Goal: Task Accomplishment & Management: Manage account settings

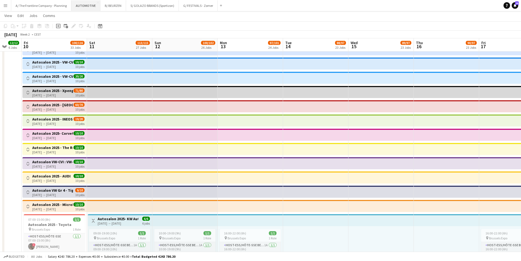
click at [85, 8] on button "AUTOMOTIVE Close" at bounding box center [85, 5] width 29 height 11
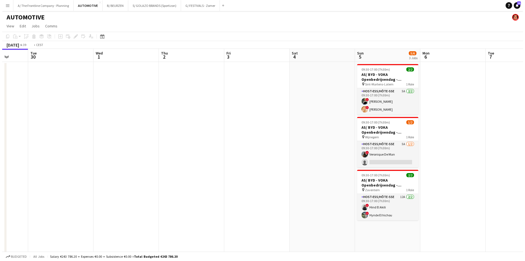
scroll to position [0, 184]
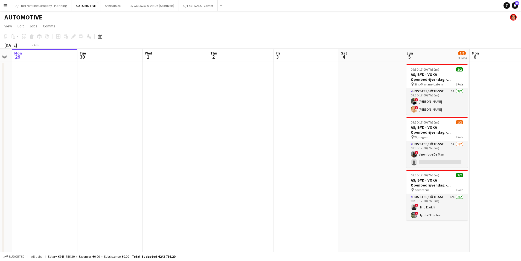
drag, startPoint x: 321, startPoint y: 142, endPoint x: -6, endPoint y: 120, distance: 327.3
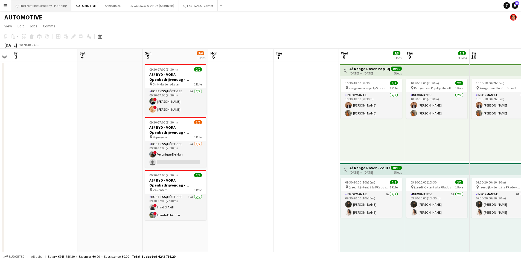
click at [37, 2] on button "A/ The Frontline Company - Planning Close" at bounding box center [41, 5] width 60 height 11
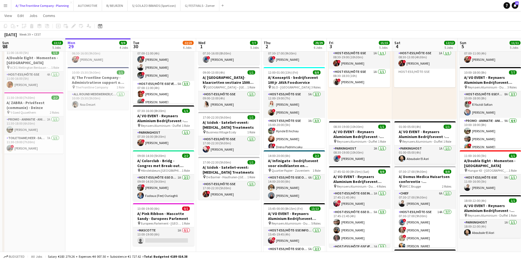
scroll to position [301, 0]
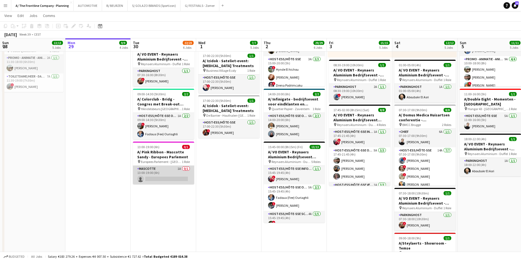
click at [179, 171] on app-card-role "Mascotte 1A 0/1 13:00-19:00 (6h) single-neutral-actions" at bounding box center [163, 174] width 61 height 19
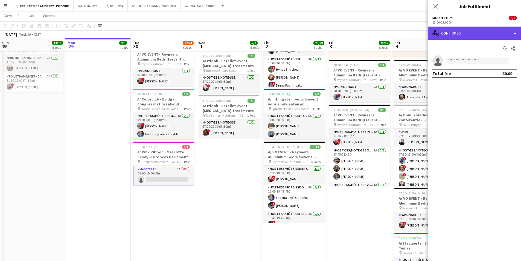
click at [478, 35] on div "single-neutral-actions-check-2 Confirmed" at bounding box center [474, 33] width 93 height 13
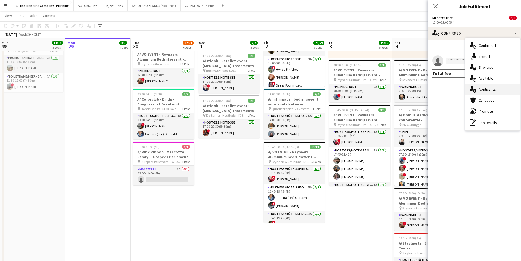
click at [490, 92] on span "Applicants" at bounding box center [487, 89] width 17 height 5
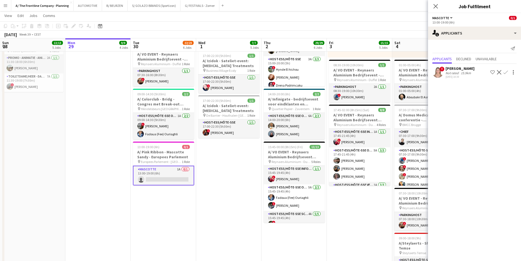
click at [505, 71] on app-icon "Confirm" at bounding box center [506, 72] width 4 height 4
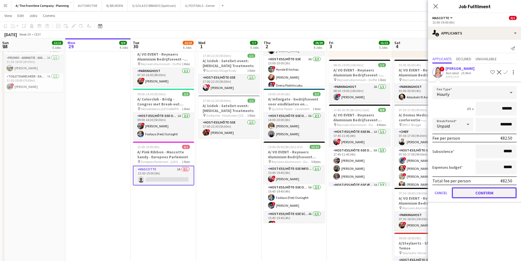
click at [495, 193] on button "Confirm" at bounding box center [484, 192] width 65 height 11
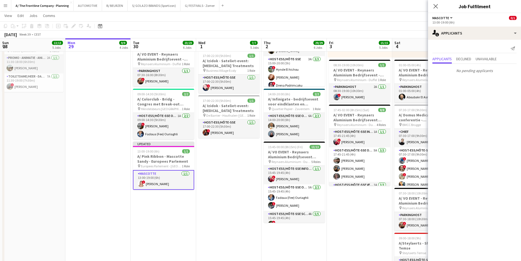
click at [365, 213] on app-date-cell "08:30-14:30 (6h) 2/2 pin Room with a ZOO 1 Role Host-ess/Hôte-sse Click to add …" at bounding box center [359, 23] width 65 height 527
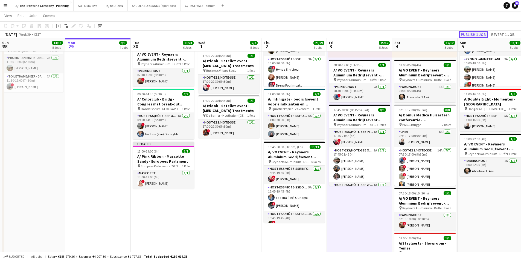
click at [477, 34] on button "Publish 1 job" at bounding box center [473, 34] width 29 height 7
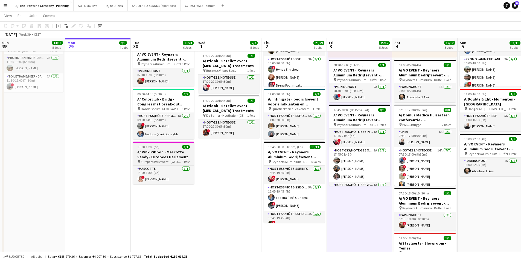
drag, startPoint x: 178, startPoint y: 153, endPoint x: 174, endPoint y: 143, distance: 10.3
click at [178, 153] on h3 "A/ Pink Ribbon - Mascotte Sandy - Europees Parlement" at bounding box center [163, 154] width 61 height 10
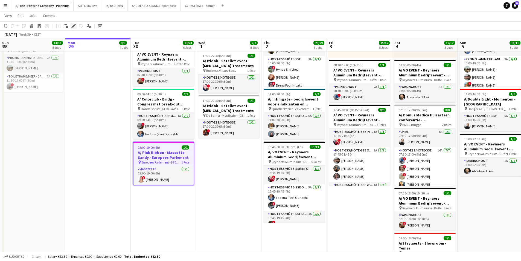
click at [75, 25] on icon at bounding box center [74, 24] width 1 height 1
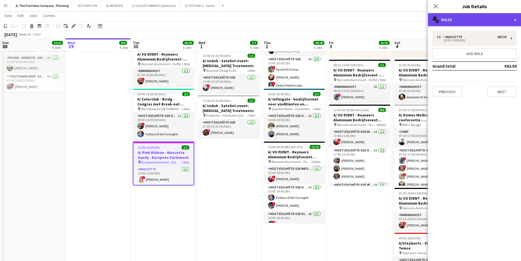
click at [453, 17] on div "multiple-users-add Roles" at bounding box center [474, 19] width 93 height 13
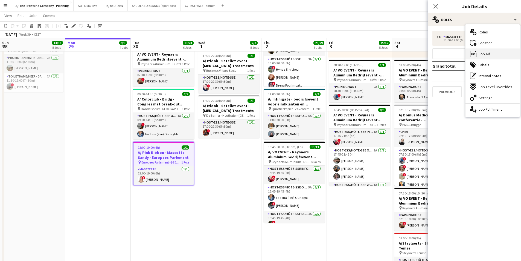
click at [483, 58] on div "ads-window Job Ad" at bounding box center [492, 53] width 54 height 11
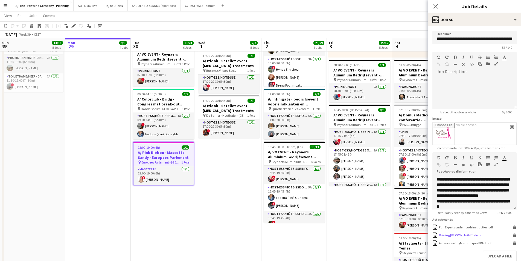
click at [513, 237] on icon at bounding box center [514, 235] width 3 height 2
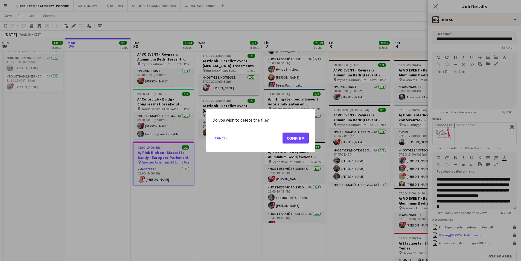
scroll to position [0, 0]
click at [296, 138] on button "Confirm" at bounding box center [296, 137] width 26 height 11
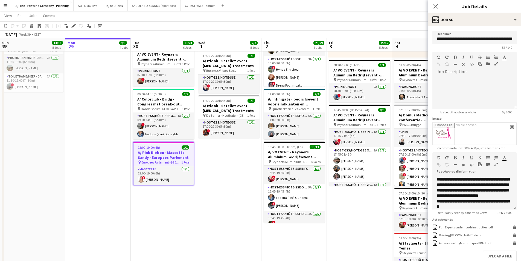
scroll to position [301, 0]
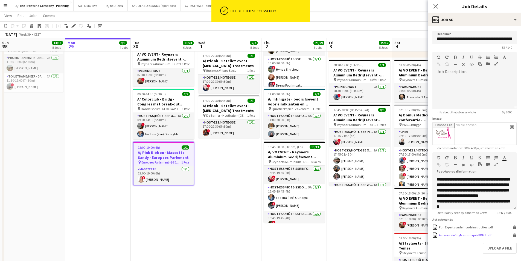
click at [513, 237] on icon "Delete" at bounding box center [515, 235] width 4 height 4
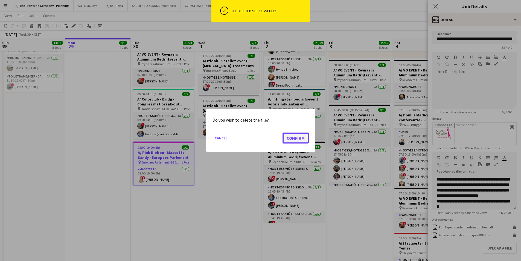
click at [293, 141] on button "Confirm" at bounding box center [296, 137] width 26 height 11
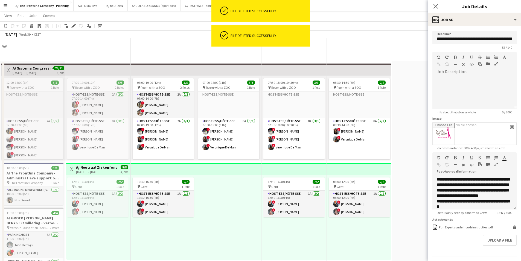
scroll to position [301, 0]
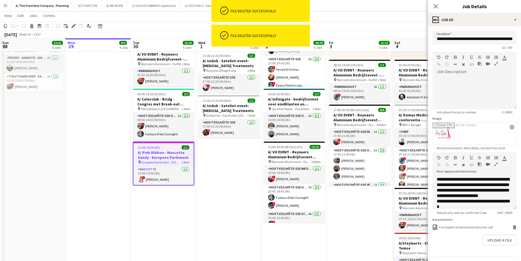
click at [496, 165] on icon "button" at bounding box center [495, 164] width 3 height 4
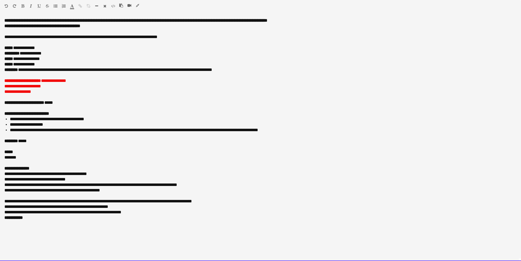
click at [121, 98] on div at bounding box center [260, 96] width 512 height 5
drag, startPoint x: 22, startPoint y: 63, endPoint x: 49, endPoint y: 64, distance: 26.6
click at [49, 64] on div "**********" at bounding box center [260, 64] width 512 height 5
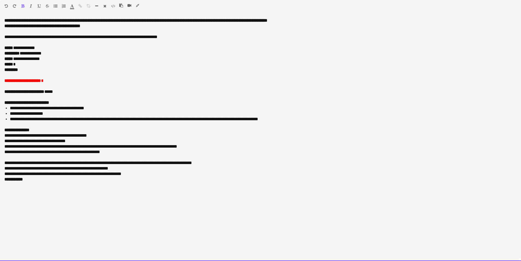
click at [32, 65] on div "***** *" at bounding box center [260, 64] width 512 height 5
click at [25, 66] on div "**********" at bounding box center [260, 64] width 512 height 5
click at [62, 82] on div "**********" at bounding box center [260, 80] width 512 height 5
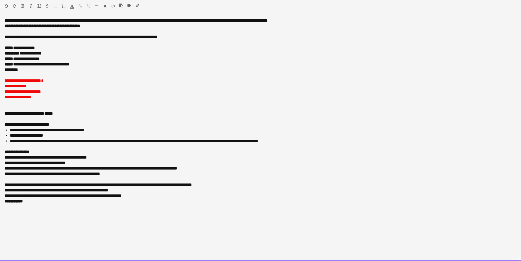
click at [25, 106] on div at bounding box center [260, 107] width 512 height 5
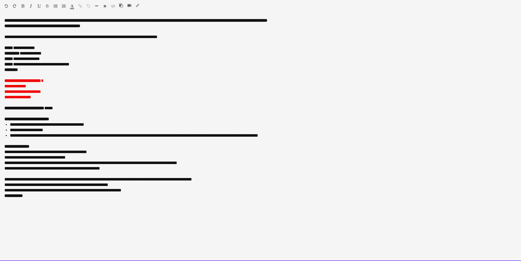
click at [74, 121] on div "**********" at bounding box center [260, 118] width 512 height 5
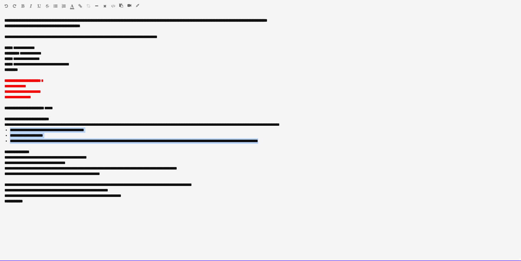
drag, startPoint x: 283, startPoint y: 143, endPoint x: -2, endPoint y: 131, distance: 285.5
click at [0, 131] on html "Menu Boards Boards Boards All jobs Status Workforce Workforce My Workforce Recr…" at bounding box center [260, 128] width 521 height 859
click at [96, 136] on li "**********" at bounding box center [263, 135] width 507 height 5
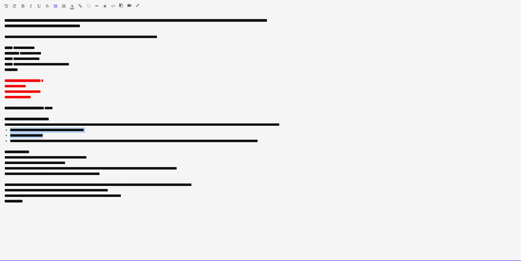
drag, startPoint x: 63, startPoint y: 138, endPoint x: 1, endPoint y: 132, distance: 63.0
click at [1, 132] on div "**********" at bounding box center [260, 139] width 521 height 243
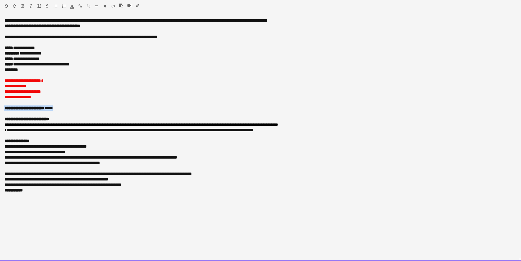
drag, startPoint x: 43, startPoint y: 109, endPoint x: -5, endPoint y: 108, distance: 47.9
click at [0, 108] on html "Menu Boards Boards Boards All jobs Status Workforce Workforce My Workforce Recr…" at bounding box center [260, 128] width 521 height 859
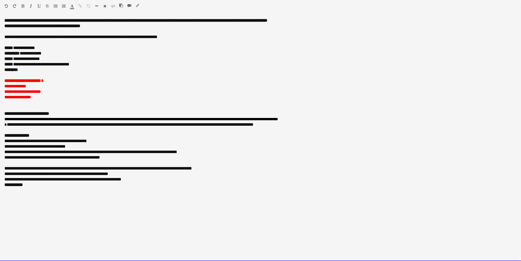
click at [33, 70] on div "********" at bounding box center [260, 69] width 512 height 5
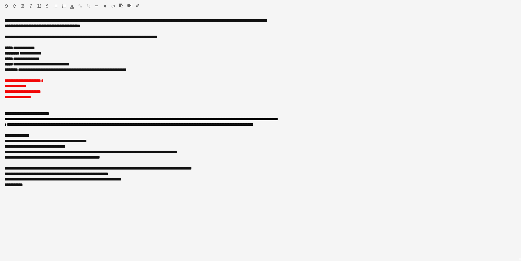
click at [138, 6] on icon "button" at bounding box center [137, 6] width 3 height 4
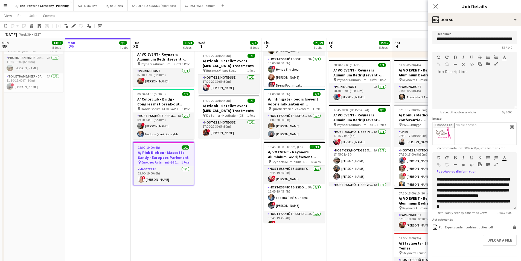
click at [121, 98] on app-date-cell "07:00-19:00 (12h) 5/5 pin Room with a ZOO 2 Roles Host-ess/Hôte-sse 2A [DATE] 0…" at bounding box center [97, 23] width 65 height 527
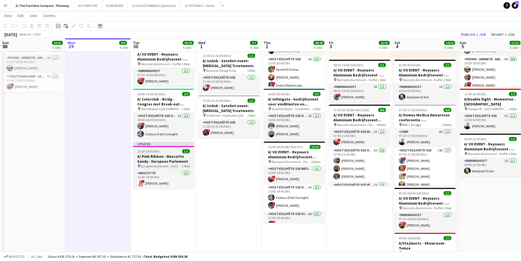
click at [168, 152] on div "13:00-19:00 (6h) 1/1" at bounding box center [163, 151] width 61 height 4
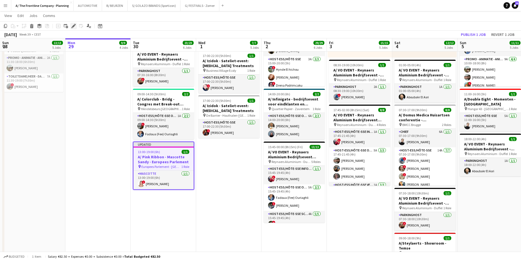
click at [76, 27] on div "Edit" at bounding box center [73, 26] width 7 height 7
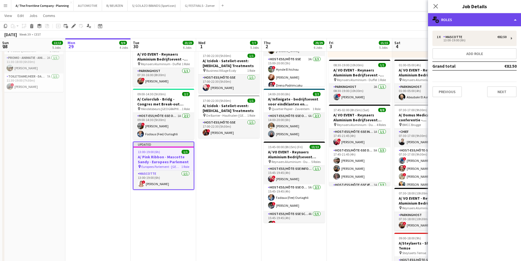
click at [468, 18] on div "multiple-users-add Roles" at bounding box center [474, 19] width 93 height 13
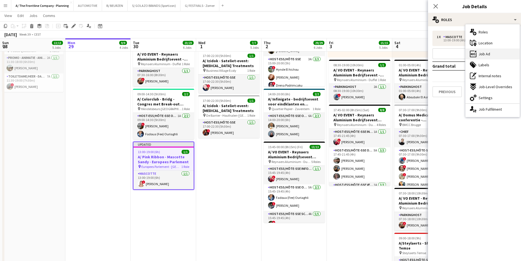
click at [490, 58] on div "ads-window Job Ad" at bounding box center [492, 53] width 54 height 11
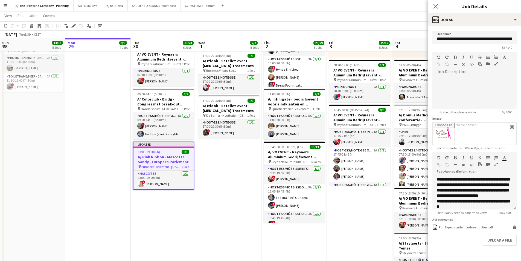
click at [496, 162] on button "button" at bounding box center [496, 164] width 4 height 4
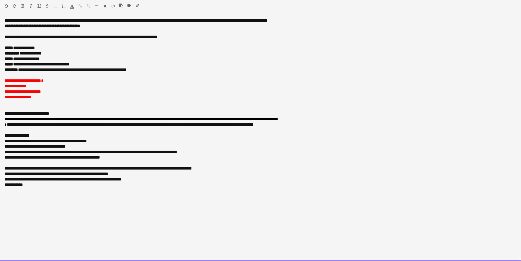
click at [59, 82] on div "**********" at bounding box center [260, 80] width 512 height 5
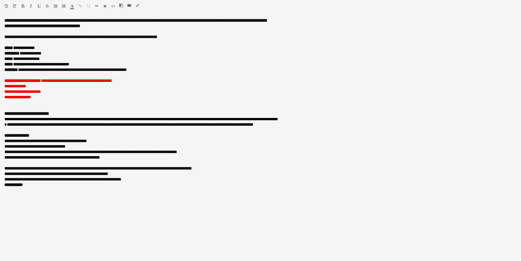
click at [138, 5] on icon "button" at bounding box center [137, 6] width 3 height 4
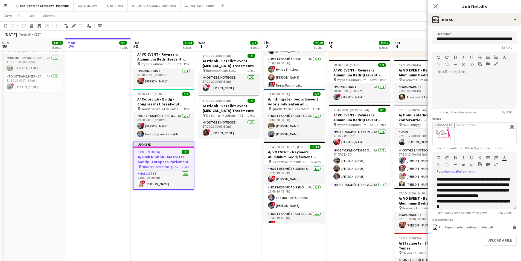
click at [96, 98] on app-date-cell "07:00-19:00 (12h) 5/5 pin Room with a ZOO 2 Roles Host-ess/Hôte-sse 2A [DATE] 0…" at bounding box center [97, 23] width 65 height 527
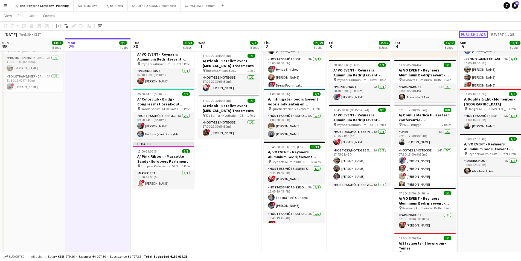
click at [467, 34] on button "Publish 1 job" at bounding box center [473, 34] width 29 height 7
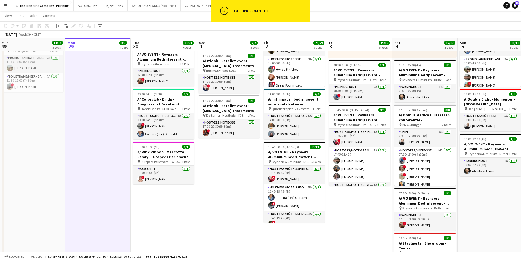
click at [75, 134] on app-date-cell "07:00-19:00 (12h) 5/5 pin Room with a ZOO 2 Roles Host-ess/Hôte-sse 2A [DATE] 0…" at bounding box center [97, 23] width 65 height 527
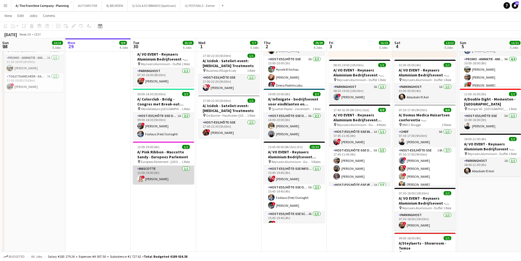
click at [165, 177] on app-card-role "Mascotte [DATE] 13:00-19:00 (6h) ! [PERSON_NAME]" at bounding box center [163, 174] width 61 height 19
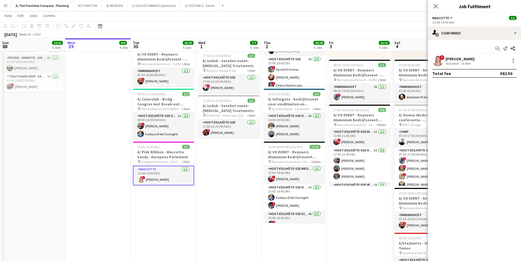
click at [461, 66] on div "! [PERSON_NAME] Not rated 15.9km" at bounding box center [474, 60] width 93 height 11
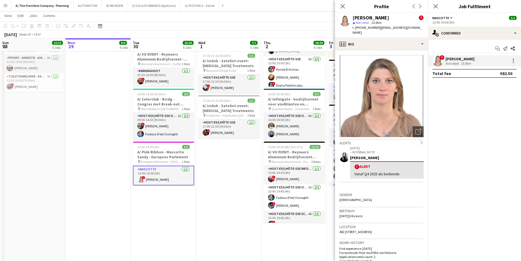
click at [368, 25] on div "t. [PHONE_NUMBER] | [EMAIL_ADDRESS][DOMAIN_NAME]" at bounding box center [388, 30] width 71 height 10
click at [364, 28] on span "t. [PHONE_NUMBER]" at bounding box center [367, 27] width 28 height 4
copy span "32493978114"
click at [109, 102] on app-date-cell "07:00-19:00 (12h) 5/5 pin Room with a ZOO 2 Roles Host-ess/Hôte-sse 2A [DATE] 0…" at bounding box center [97, 23] width 65 height 527
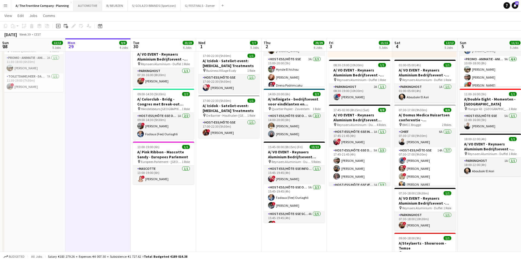
click at [92, 8] on button "AUTOMOTIVE Close" at bounding box center [88, 5] width 28 height 11
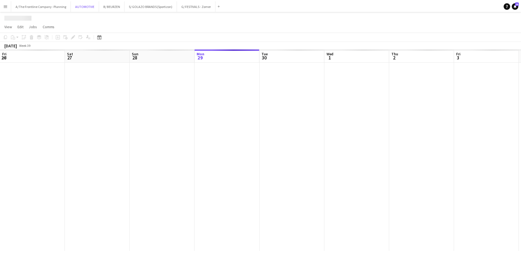
scroll to position [0, 131]
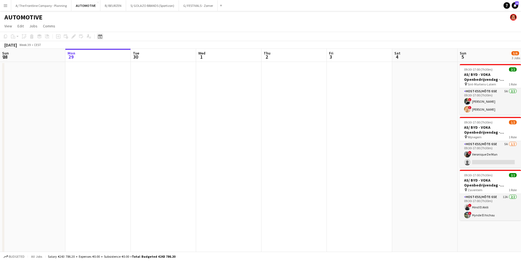
click at [100, 39] on icon at bounding box center [100, 36] width 4 height 4
click at [132, 57] on span "Previous month" at bounding box center [133, 55] width 11 height 11
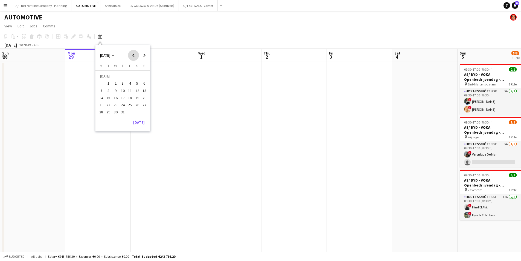
click at [132, 57] on span "Previous month" at bounding box center [133, 55] width 11 height 11
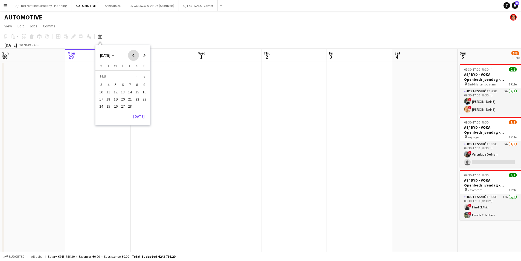
click at [132, 57] on span "Previous month" at bounding box center [133, 55] width 11 height 11
click at [132, 83] on span "3" at bounding box center [130, 83] width 7 height 7
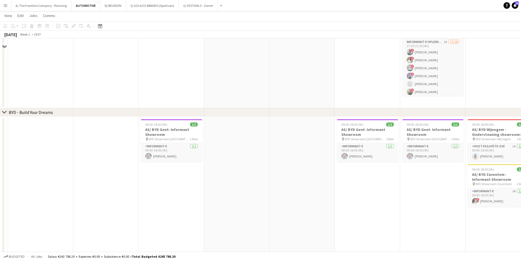
scroll to position [1028, 0]
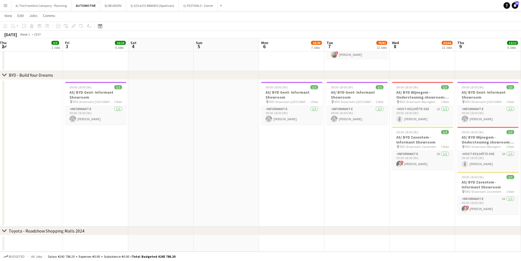
drag, startPoint x: 371, startPoint y: 173, endPoint x: 27, endPoint y: 149, distance: 344.8
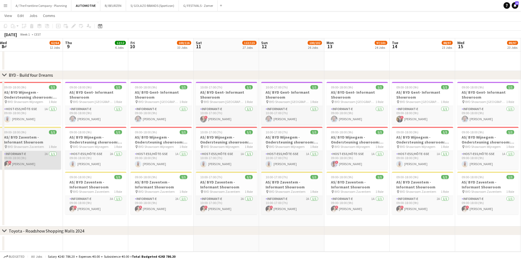
scroll to position [0, 140]
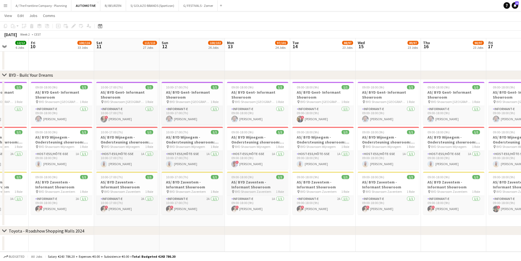
drag, startPoint x: 344, startPoint y: 200, endPoint x: 167, endPoint y: 191, distance: 176.4
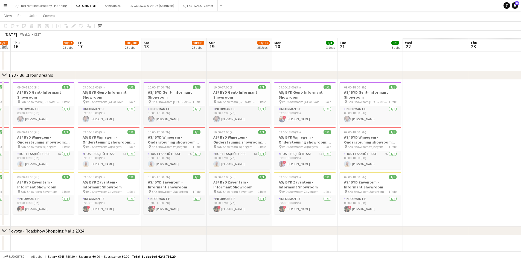
drag, startPoint x: 371, startPoint y: 190, endPoint x: 47, endPoint y: 193, distance: 323.3
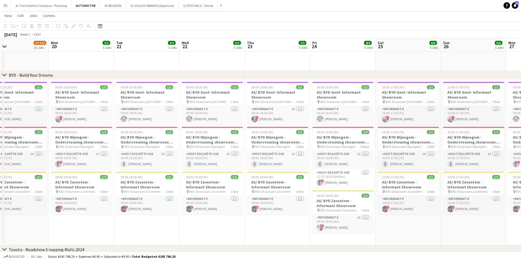
drag, startPoint x: 327, startPoint y: 190, endPoint x: 92, endPoint y: 190, distance: 235.2
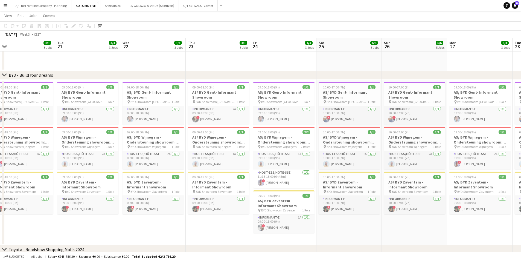
drag, startPoint x: 337, startPoint y: 188, endPoint x: 127, endPoint y: 185, distance: 209.8
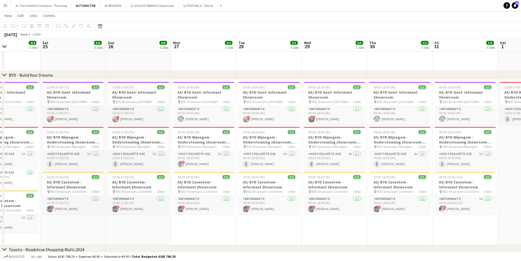
drag, startPoint x: 382, startPoint y: 191, endPoint x: 133, endPoint y: 203, distance: 250.0
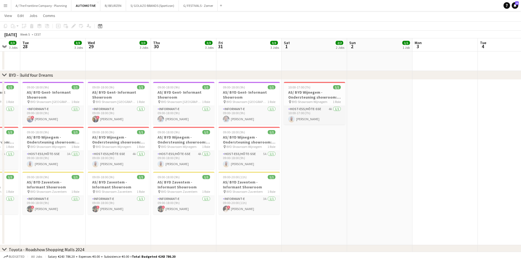
scroll to position [0, 113]
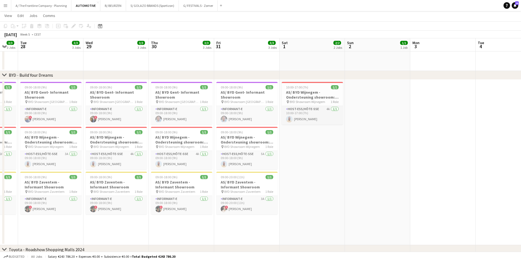
drag, startPoint x: 400, startPoint y: 200, endPoint x: 426, endPoint y: 179, distance: 33.7
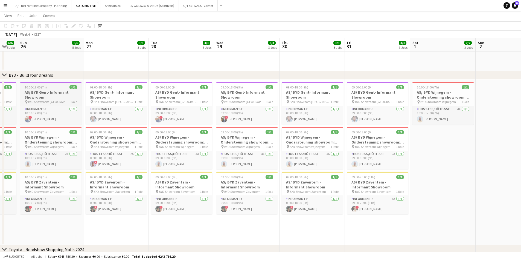
click at [61, 94] on h3 "AS/ BYD Gent- Informant Showroom" at bounding box center [50, 95] width 61 height 10
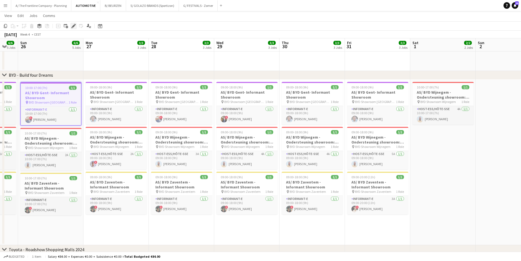
click at [75, 27] on icon "Edit" at bounding box center [73, 26] width 4 height 4
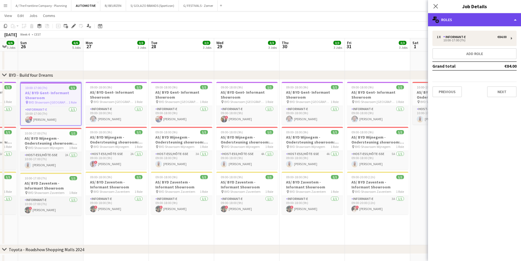
click at [462, 23] on div "multiple-users-add Roles" at bounding box center [474, 19] width 93 height 13
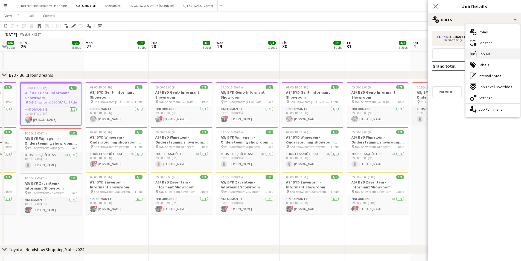
click at [483, 55] on span "Job Ad" at bounding box center [484, 53] width 11 height 5
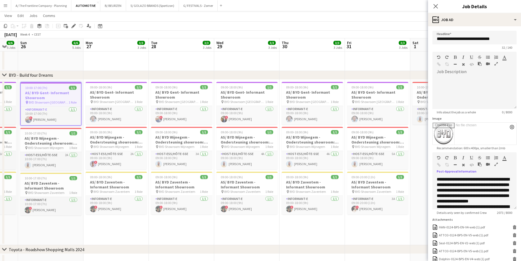
click at [494, 166] on icon "button" at bounding box center [495, 164] width 3 height 4
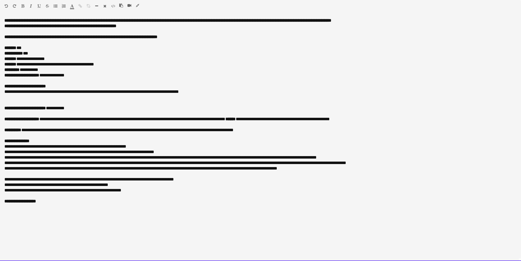
click at [120, 79] on div at bounding box center [260, 80] width 512 height 5
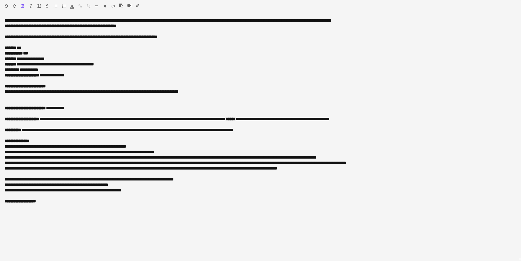
click at [136, 7] on button "button" at bounding box center [138, 5] width 4 height 4
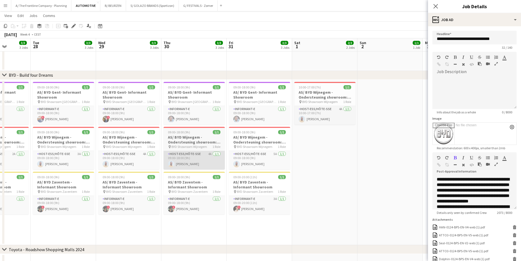
drag, startPoint x: 259, startPoint y: 172, endPoint x: 48, endPoint y: 161, distance: 210.9
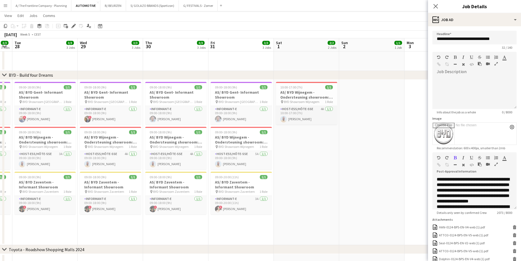
drag, startPoint x: 286, startPoint y: 159, endPoint x: 452, endPoint y: 151, distance: 166.2
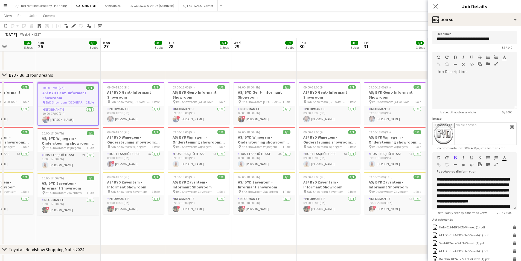
drag, startPoint x: 157, startPoint y: 153, endPoint x: 372, endPoint y: 145, distance: 214.9
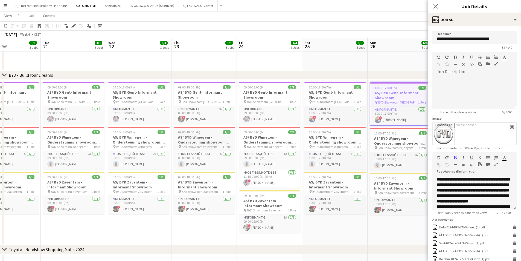
drag, startPoint x: 118, startPoint y: 148, endPoint x: 347, endPoint y: 137, distance: 229.5
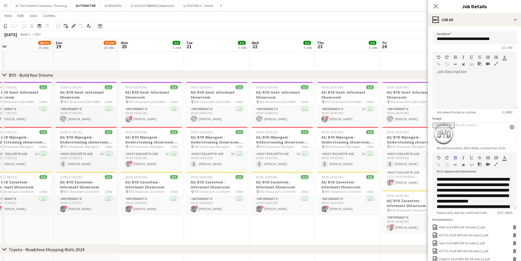
drag, startPoint x: 188, startPoint y: 132, endPoint x: 296, endPoint y: 140, distance: 108.6
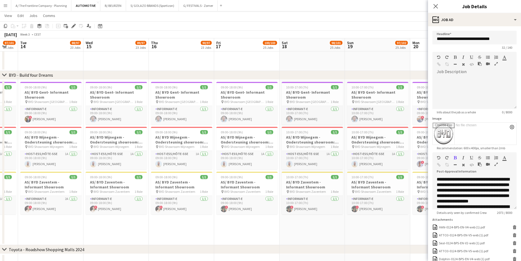
drag, startPoint x: 158, startPoint y: 134, endPoint x: 240, endPoint y: 138, distance: 82.2
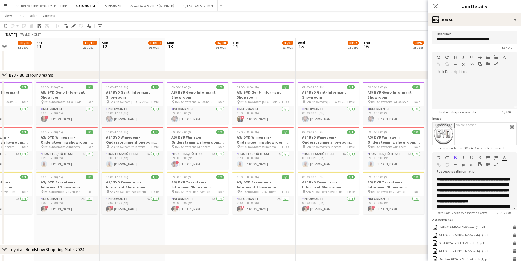
drag, startPoint x: 172, startPoint y: 135, endPoint x: 328, endPoint y: 135, distance: 156.2
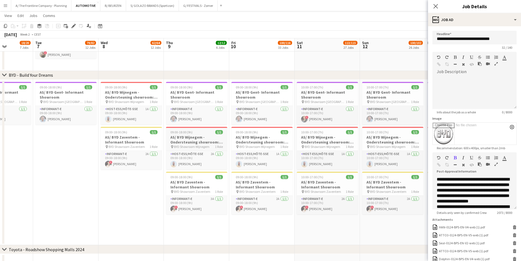
scroll to position [0, 170]
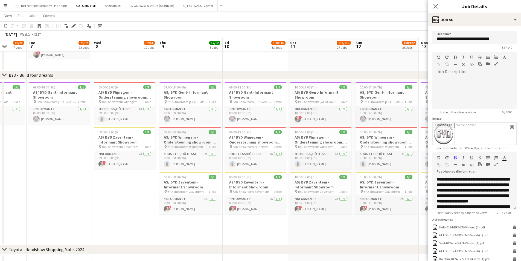
drag, startPoint x: 312, startPoint y: 136, endPoint x: 319, endPoint y: 136, distance: 7.4
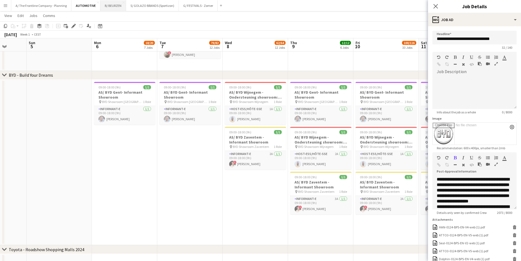
click at [117, 7] on button "B/ BEURZEN Close" at bounding box center [113, 5] width 26 height 11
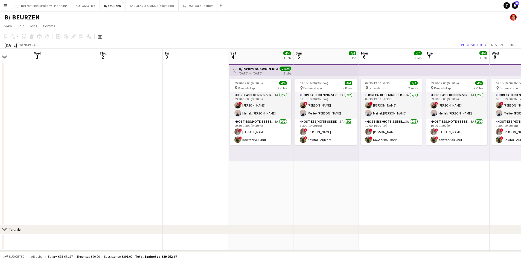
drag, startPoint x: 334, startPoint y: 146, endPoint x: 172, endPoint y: 137, distance: 162.1
click at [172, 137] on app-calendar-viewport "Sun 28 Mon 29 Tue 30 Wed 1 Thu 2 Fri 3 Sat 4 4/4 1 Job Sun 5 4/4 1 Job Mon 6 4/…" at bounding box center [260, 175] width 521 height 252
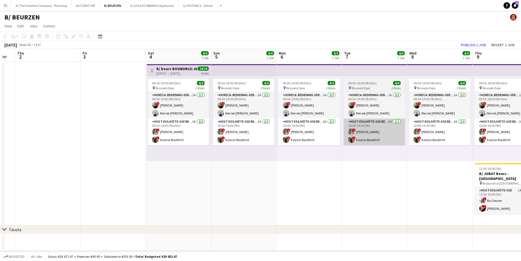
drag, startPoint x: 284, startPoint y: 156, endPoint x: 81, endPoint y: 143, distance: 203.6
click at [17, 142] on app-calendar-viewport "Mon 29 Tue 30 Wed 1 Thu 2 Fri 3 Sat 4 4/4 1 Job Sun 5 4/4 1 Job Mon 6 4/4 1 Job…" at bounding box center [260, 175] width 521 height 252
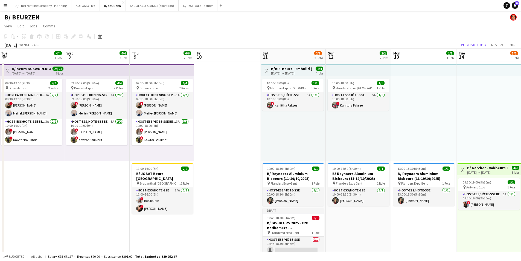
scroll to position [0, 164]
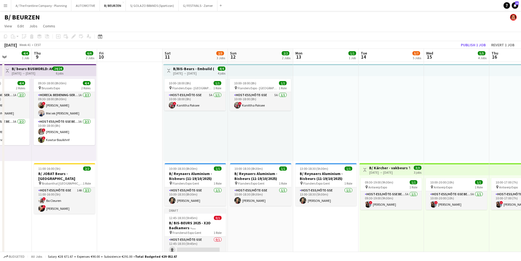
drag, startPoint x: 242, startPoint y: 159, endPoint x: 190, endPoint y: 152, distance: 52.8
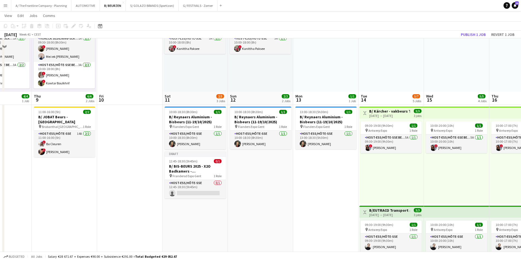
scroll to position [109, 0]
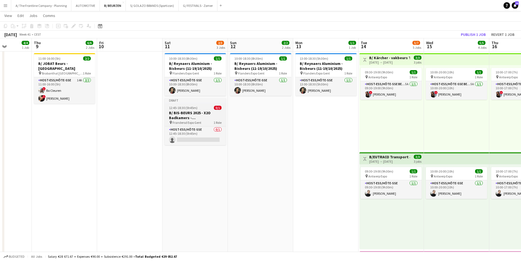
click at [195, 115] on h3 "B/ BIS-BEURS 2025 - X2O Badkamers - 11+12+18+19/10/25" at bounding box center [195, 115] width 61 height 10
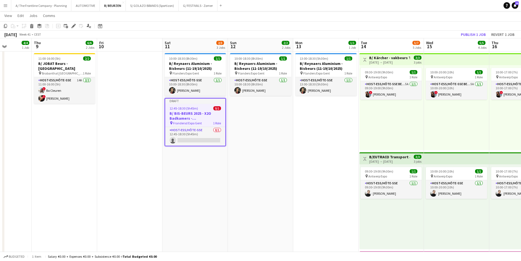
click at [110, 128] on app-date-cell at bounding box center [129, 204] width 65 height 505
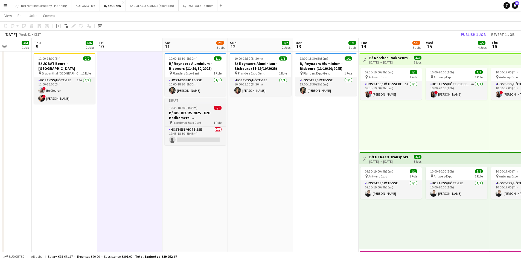
click at [188, 112] on h3 "B/ BIS-BEURS 2025 - X2O Badkamers - 11+12+18+19/10/25" at bounding box center [195, 115] width 61 height 10
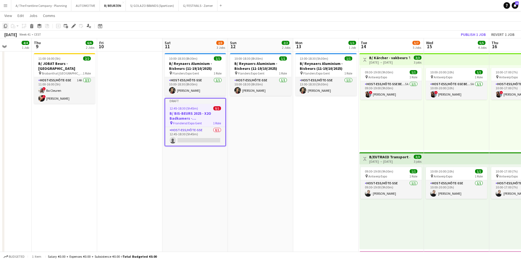
click at [6, 26] on icon "Copy" at bounding box center [5, 26] width 4 height 4
click at [253, 103] on app-date-cell "10:00-18:00 (8h) 1/1 pin Flanders Expo - GENT 1 Role Host-ess/Hôte-sse 5A [DATE…" at bounding box center [260, 204] width 65 height 505
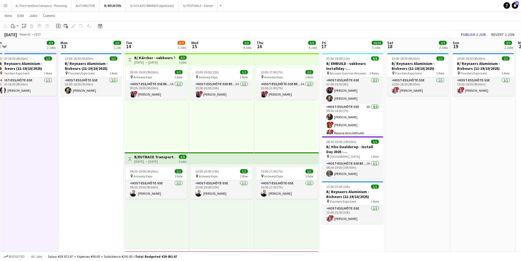
scroll to position [0, 175]
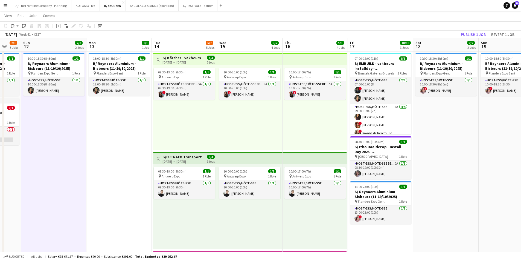
drag, startPoint x: 315, startPoint y: 155, endPoint x: 108, endPoint y: 136, distance: 207.7
click at [108, 136] on app-calendar-viewport "Thu 9 6/6 2 Jobs Fri 10 Sat 11 2/3 3 Jobs Sun 12 2/2 2 Jobs Mon 13 1/1 1 Job Tu…" at bounding box center [260, 222] width 521 height 621
click at [443, 160] on app-date-cell "10:00-18:00 (8h) 1/1 pin Flanders Expo - GENT 1 Role Host-ess/Hôte-sse 5A [DATE…" at bounding box center [445, 204] width 65 height 505
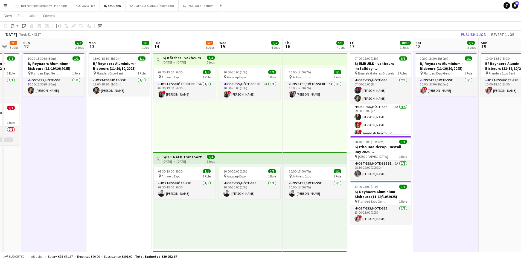
click at [503, 131] on app-date-cell "10:00-18:00 (8h) 1/1 pin Flanders Expo - GENT 1 Role Host-ess/Hôte-sse 5A [DATE…" at bounding box center [511, 204] width 65 height 505
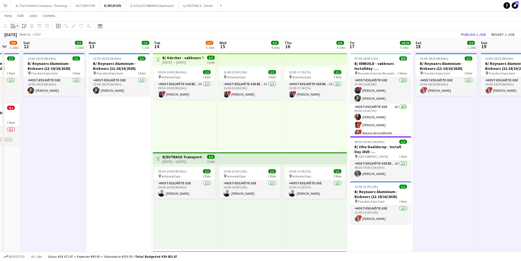
click at [14, 27] on icon at bounding box center [14, 27] width 1 height 0
click at [23, 22] on app-toolbar "Copy Paste Paste Ctrl+V Paste with crew Ctrl+Shift+V Paste linked Job [GEOGRAPH…" at bounding box center [260, 25] width 521 height 9
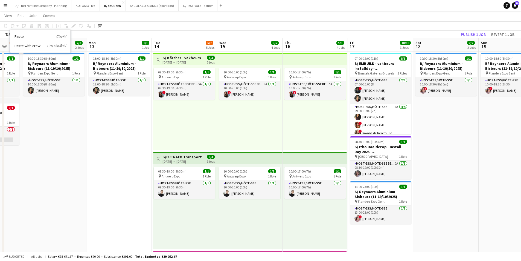
click at [500, 105] on app-date-cell "10:00-18:00 (8h) 1/1 pin Flanders Expo - GENT 1 Role Host-ess/Hôte-sse 5A [DATE…" at bounding box center [511, 204] width 65 height 505
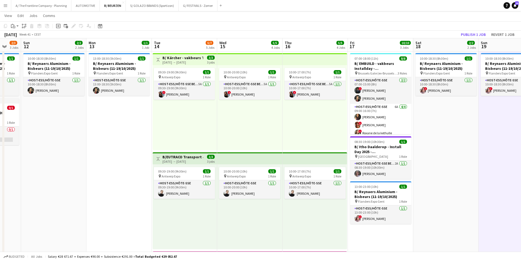
click at [453, 113] on app-date-cell "10:00-18:00 (8h) 1/1 pin Flanders Expo - GENT 1 Role Host-ess/Hôte-sse 5A [DATE…" at bounding box center [445, 204] width 65 height 505
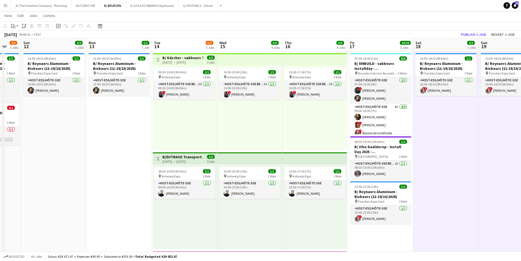
click at [53, 120] on app-date-cell "10:00-18:00 (8h) 1/1 pin Flanders Expo - GENT 1 Role Host-ess/Hôte-sse 5A [DATE…" at bounding box center [53, 204] width 65 height 505
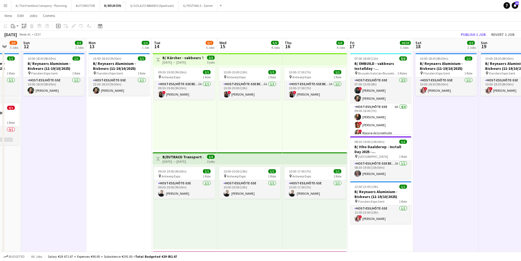
click at [22, 25] on icon "Paste linked Job" at bounding box center [24, 26] width 4 height 4
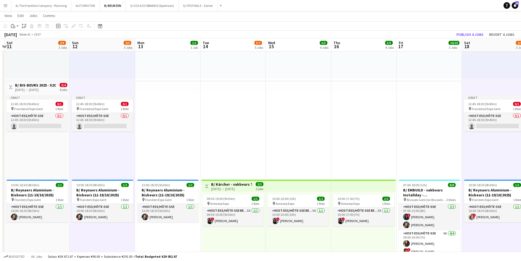
scroll to position [0, 164]
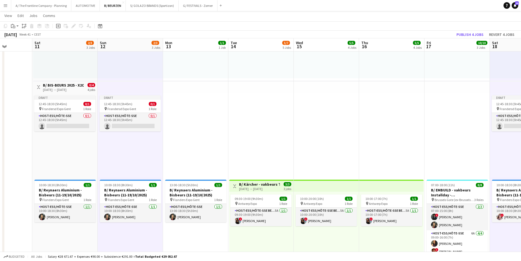
drag, startPoint x: 167, startPoint y: 139, endPoint x: 243, endPoint y: 136, distance: 76.6
click at [66, 86] on h3 "B/ BIS-BEURS 2025 - X2O Badkamers - 11+12+18+19/10/25" at bounding box center [63, 85] width 41 height 5
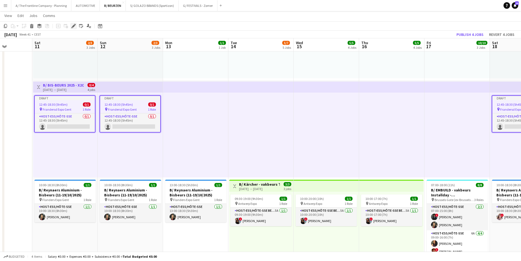
click at [73, 27] on icon at bounding box center [73, 26] width 3 height 3
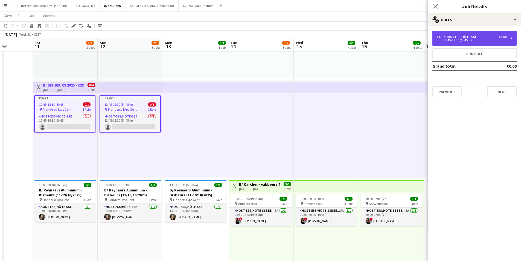
click at [458, 39] on div "Host-ess/Hôte-sse" at bounding box center [461, 37] width 36 height 4
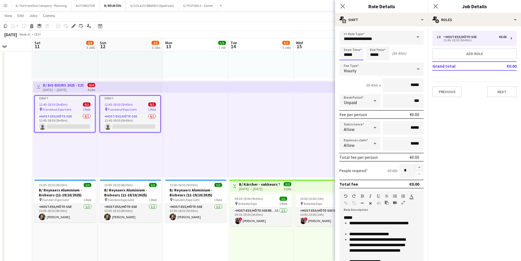
drag, startPoint x: 350, startPoint y: 58, endPoint x: 347, endPoint y: 56, distance: 3.3
click at [348, 57] on input "*****" at bounding box center [351, 53] width 24 height 14
click at [345, 63] on div at bounding box center [346, 62] width 11 height 5
click at [357, 62] on div at bounding box center [356, 62] width 11 height 5
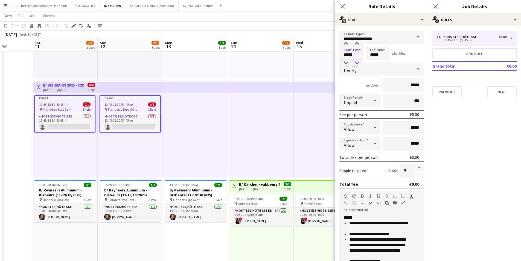
click at [357, 62] on div at bounding box center [356, 62] width 11 height 5
type input "*****"
click at [357, 62] on div at bounding box center [356, 62] width 11 height 5
click at [372, 55] on input "*****" at bounding box center [378, 53] width 24 height 14
click at [383, 63] on div at bounding box center [383, 62] width 11 height 5
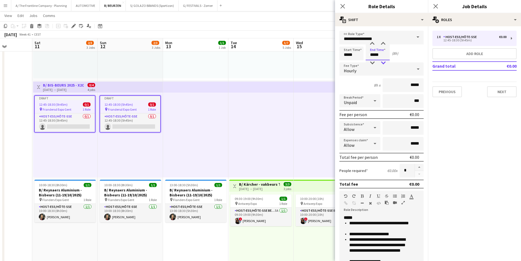
click at [383, 63] on div at bounding box center [383, 62] width 11 height 5
click at [386, 45] on div at bounding box center [383, 43] width 11 height 5
type input "*****"
click at [386, 45] on div at bounding box center [383, 43] width 11 height 5
drag, startPoint x: 396, startPoint y: 100, endPoint x: 419, endPoint y: 100, distance: 23.0
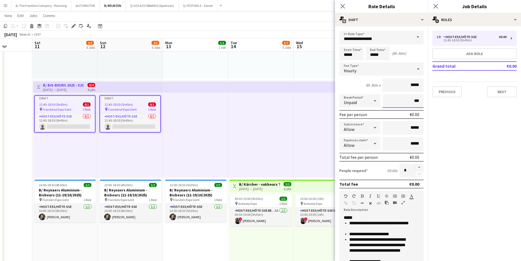
click at [419, 100] on input "***" at bounding box center [403, 101] width 41 height 14
type input "****"
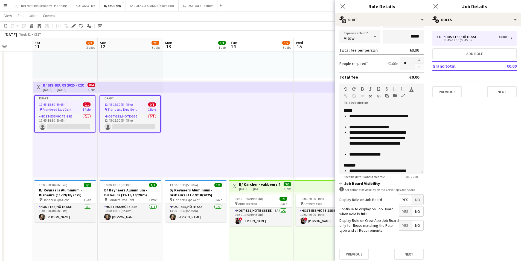
scroll to position [110, 0]
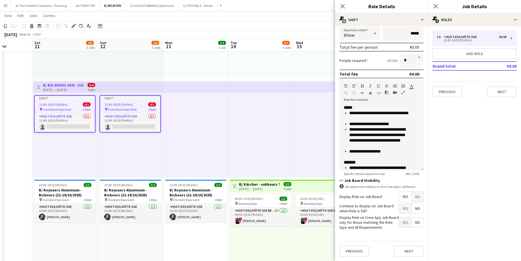
click at [246, 133] on div at bounding box center [260, 134] width 65 height 85
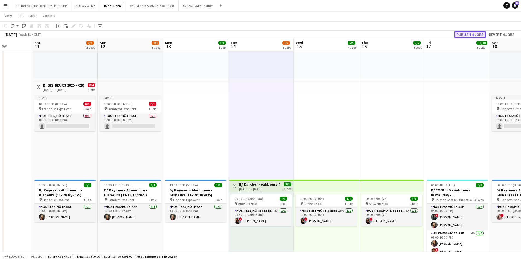
click at [463, 33] on button "Publish 4 jobs" at bounding box center [469, 34] width 31 height 7
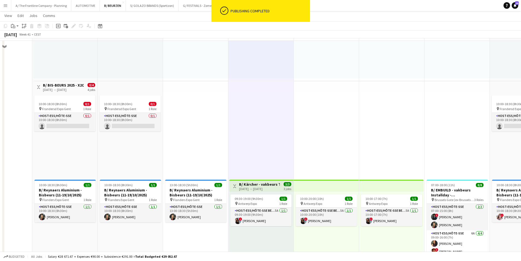
scroll to position [0, 0]
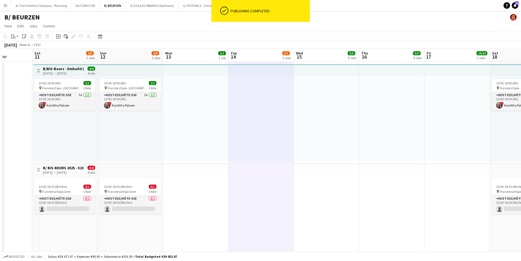
click at [157, 171] on app-top-bar at bounding box center [130, 169] width 65 height 12
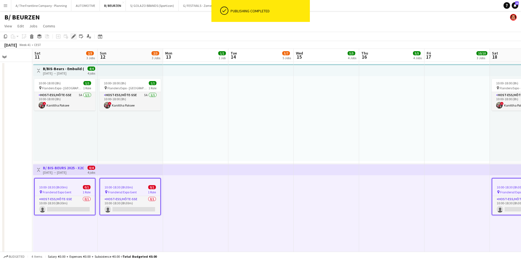
click at [75, 37] on icon "Edit" at bounding box center [73, 36] width 4 height 4
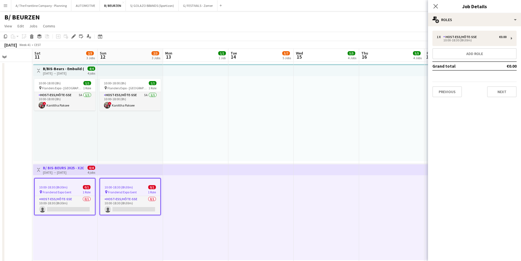
click at [448, 98] on div "1 x Host-ess/Hôte-sse €0.00 10:00-18:30 (8h30m) Add role Grand total €0.00 Prev…" at bounding box center [474, 63] width 93 height 75
click at [449, 94] on button "Previous" at bounding box center [447, 91] width 30 height 11
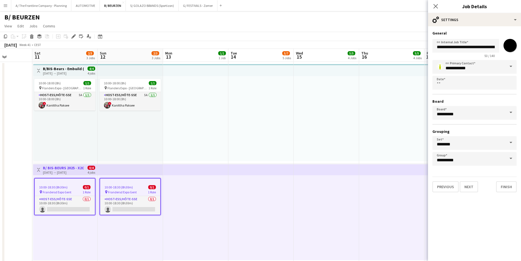
click at [508, 47] on input "*******" at bounding box center [510, 46] width 20 height 20
click at [510, 48] on input "*******" at bounding box center [510, 46] width 20 height 20
type input "*******"
click at [506, 188] on button "Finish" at bounding box center [506, 186] width 21 height 11
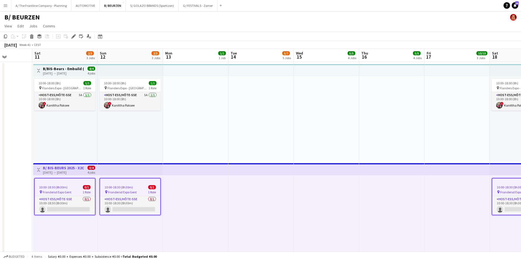
click at [293, 133] on div at bounding box center [260, 118] width 65 height 85
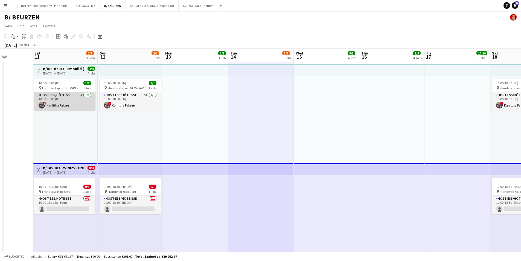
drag, startPoint x: 74, startPoint y: 105, endPoint x: 76, endPoint y: 104, distance: 2.8
click at [74, 105] on app-card-role "Host-ess/Hôte-sse 5A [DATE] 10:00-18:00 (8h) ! Kanittha Paksee" at bounding box center [64, 101] width 61 height 19
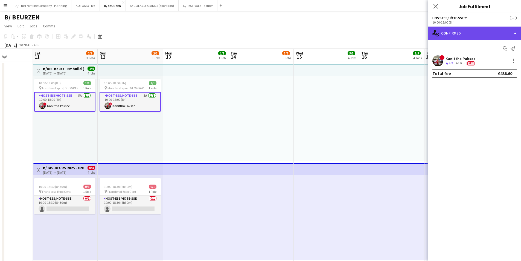
click at [460, 29] on div "single-neutral-actions-check-2 Confirmed" at bounding box center [474, 33] width 93 height 13
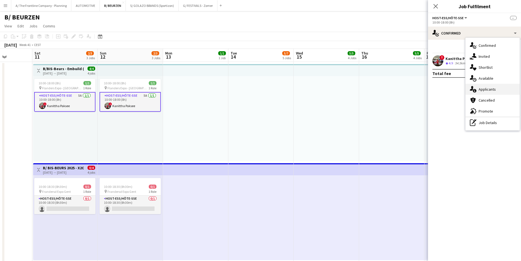
click at [474, 89] on icon "single-neutral-actions-information" at bounding box center [473, 89] width 7 height 7
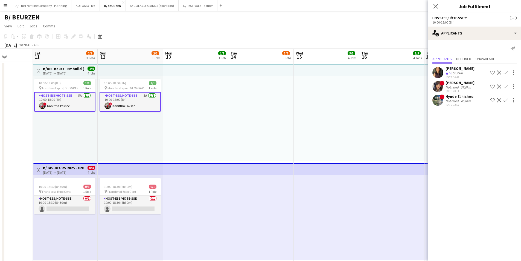
click at [458, 69] on div "[PERSON_NAME]" at bounding box center [460, 68] width 29 height 5
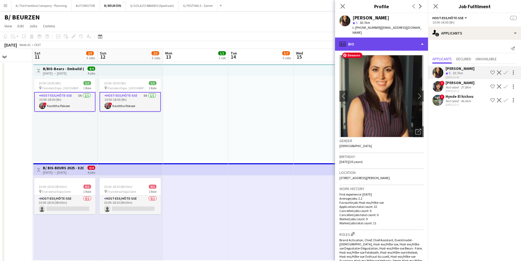
click at [394, 38] on div "profile Bio" at bounding box center [381, 43] width 93 height 13
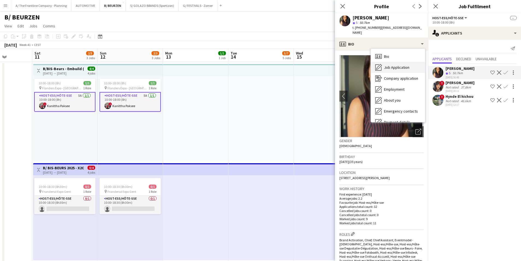
click at [397, 65] on span "Job Application" at bounding box center [396, 67] width 25 height 5
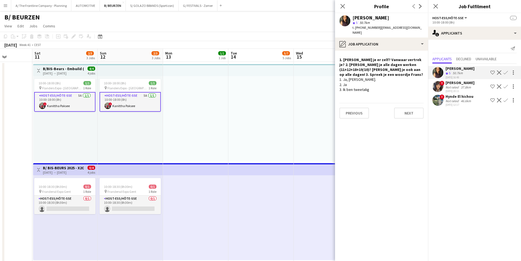
click at [447, 84] on div "[PERSON_NAME]" at bounding box center [460, 82] width 29 height 5
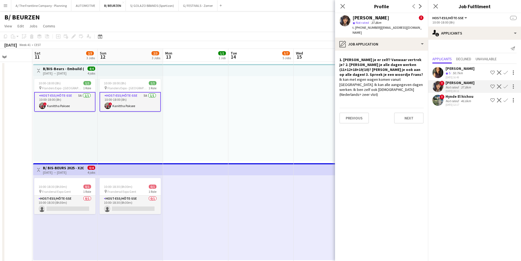
click at [454, 99] on div "Not rated" at bounding box center [453, 101] width 14 height 4
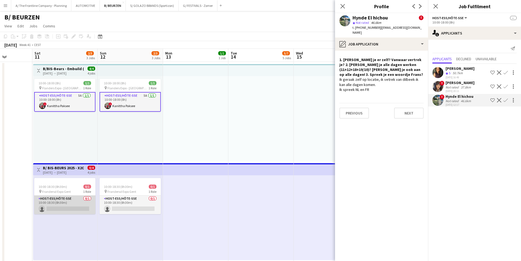
click at [73, 213] on app-card-role "Host-ess/Hôte-sse 0/1 10:00-18:30 (8h30m) single-neutral-actions" at bounding box center [64, 204] width 61 height 19
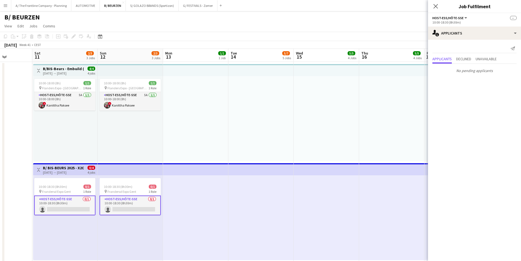
click at [79, 208] on app-card-role "Host-ess/Hôte-sse 0/1 10:00-18:30 (8h30m) single-neutral-actions" at bounding box center [64, 205] width 61 height 20
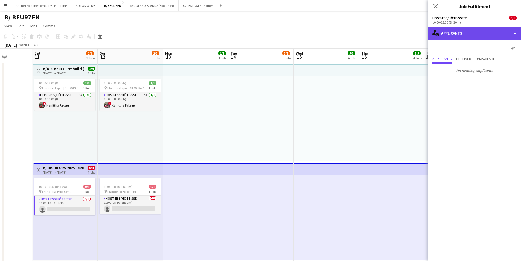
click at [445, 36] on div "single-neutral-actions-information Applicants" at bounding box center [474, 33] width 93 height 13
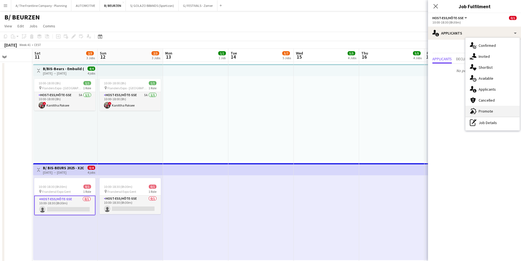
click at [481, 111] on span "Promote" at bounding box center [486, 111] width 14 height 5
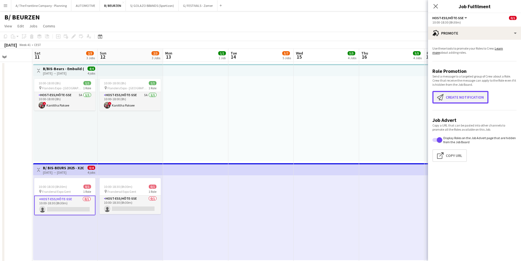
drag, startPoint x: 455, startPoint y: 103, endPoint x: 458, endPoint y: 100, distance: 3.9
click at [455, 103] on button "Create notification Create notification" at bounding box center [460, 97] width 56 height 13
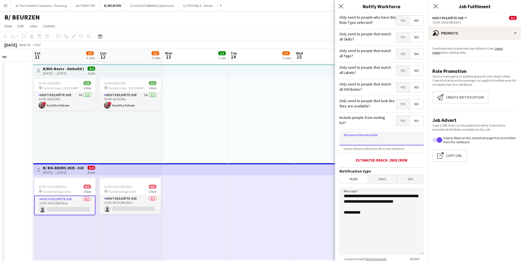
click at [373, 142] on input at bounding box center [381, 139] width 84 height 14
type input "*****"
drag, startPoint x: 372, startPoint y: 208, endPoint x: 310, endPoint y: 195, distance: 63.7
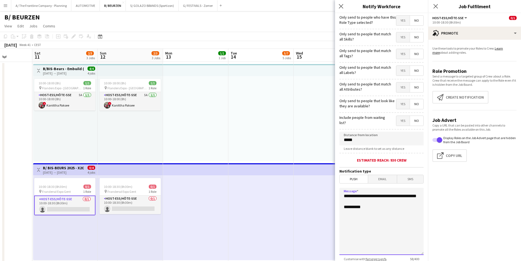
type textarea "**********"
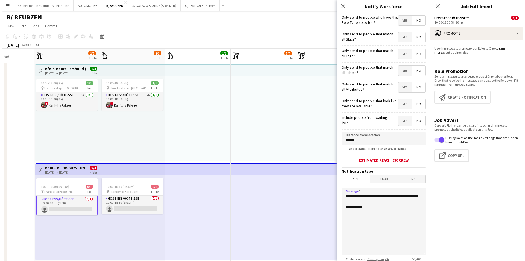
scroll to position [40, 0]
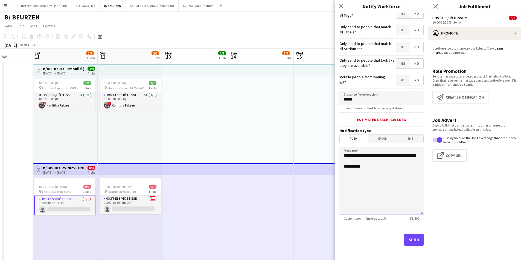
click at [378, 164] on textarea "**********" at bounding box center [381, 180] width 84 height 67
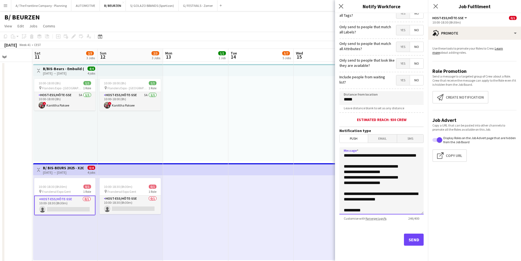
type textarea "**********"
click at [414, 242] on button "Send" at bounding box center [414, 239] width 20 height 12
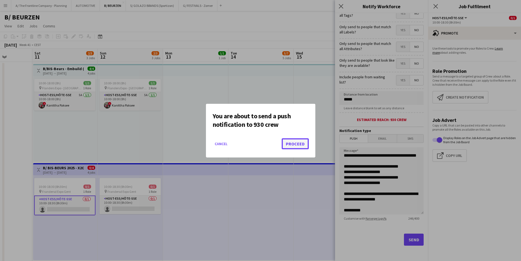
click at [293, 141] on button "Proceed" at bounding box center [295, 143] width 27 height 11
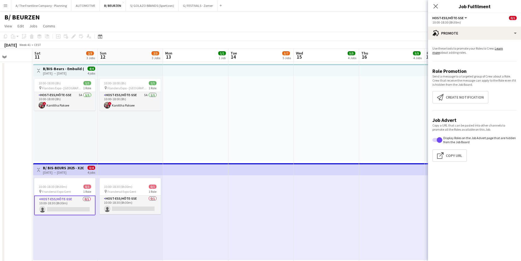
click at [7, 4] on app-icon "Menu" at bounding box center [5, 5] width 4 height 4
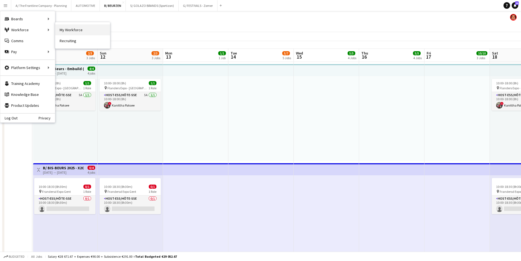
click at [66, 30] on link "My Workforce" at bounding box center [82, 29] width 55 height 11
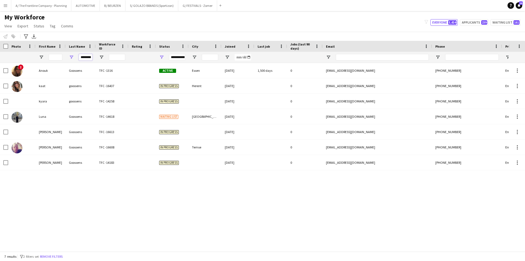
click at [85, 56] on input "********" at bounding box center [86, 57] width 14 height 7
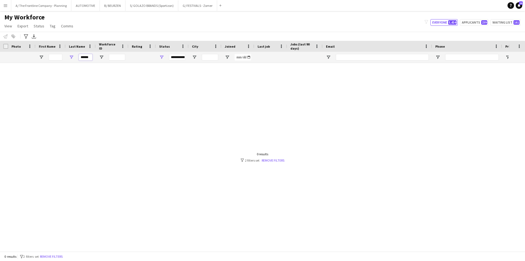
click at [84, 59] on input "******" at bounding box center [86, 57] width 14 height 7
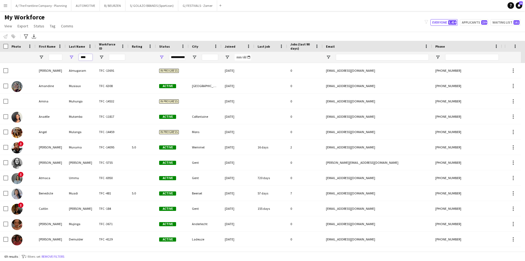
type input "****"
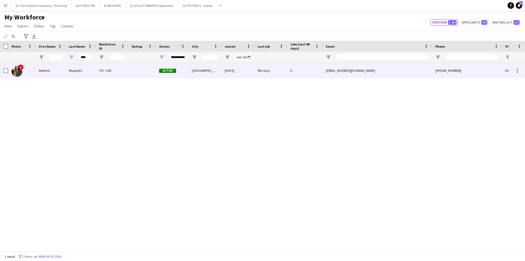
click at [48, 67] on div "Noémie" at bounding box center [51, 70] width 30 height 15
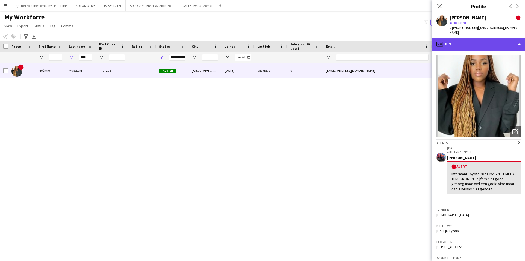
click at [478, 39] on div "profile Bio" at bounding box center [478, 43] width 93 height 13
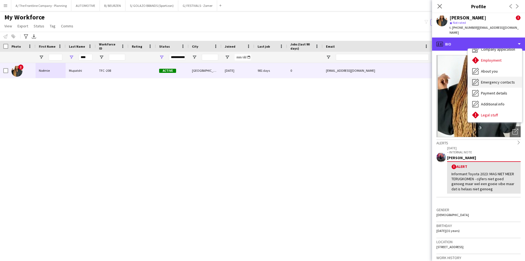
scroll to position [40, 0]
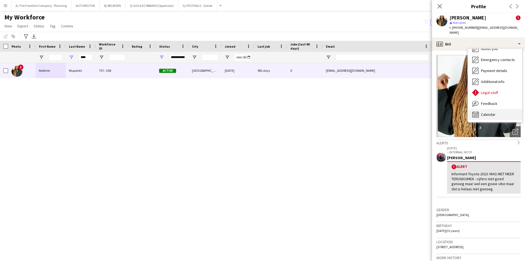
click at [491, 112] on span "Calendar" at bounding box center [488, 114] width 14 height 5
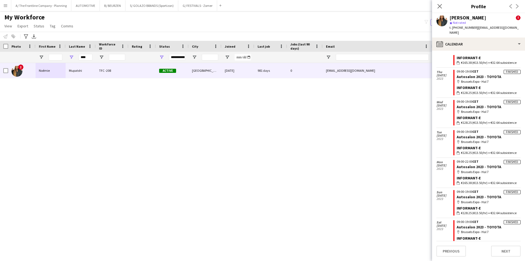
scroll to position [0, 0]
